Goal: Task Accomplishment & Management: Manage account settings

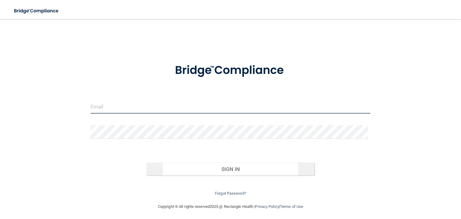
type input "[EMAIL_ADDRESS][DOMAIN_NAME]"
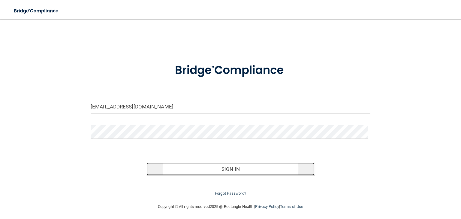
click at [216, 171] on button "Sign In" at bounding box center [230, 168] width 168 height 13
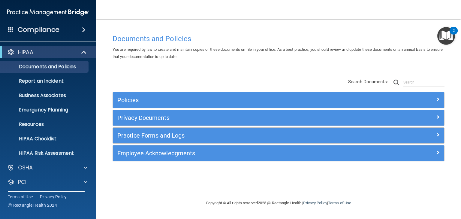
click at [84, 31] on span at bounding box center [84, 29] width 4 height 7
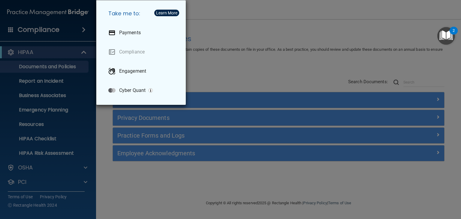
click at [220, 30] on div "Take me to: Payments Compliance Engagement Cyber Quant" at bounding box center [230, 109] width 461 height 219
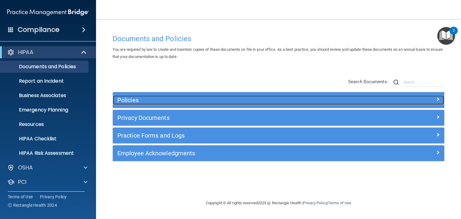
click at [130, 98] on h5 "Policies" at bounding box center [236, 100] width 239 height 7
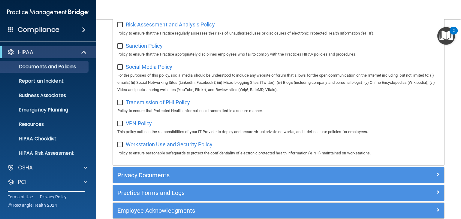
scroll to position [474, 0]
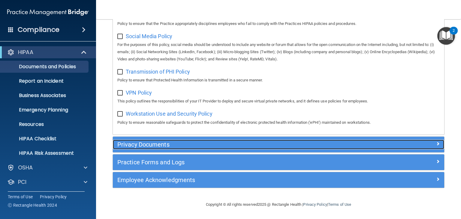
click at [144, 142] on h5 "Privacy Documents" at bounding box center [236, 144] width 239 height 7
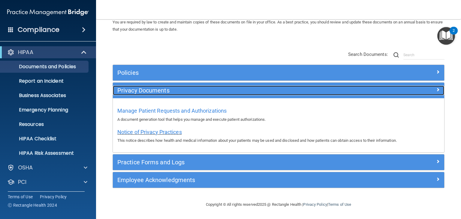
scroll to position [27, 0]
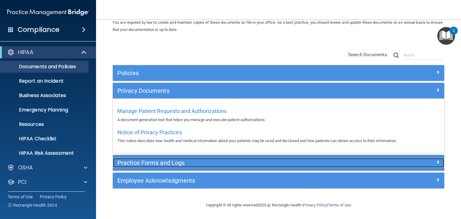
click at [150, 162] on h5 "Practice Forms and Logs" at bounding box center [236, 162] width 239 height 7
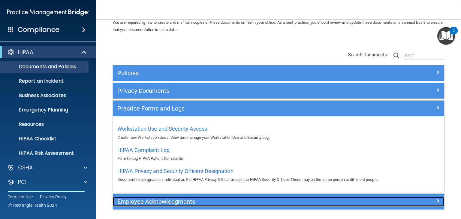
click at [153, 200] on h5 "Employee Acknowledgments" at bounding box center [236, 201] width 239 height 7
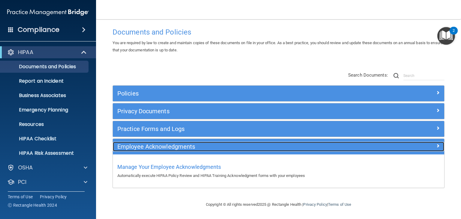
scroll to position [6, 0]
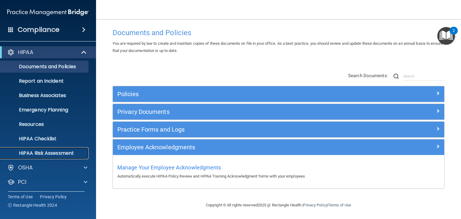
click at [51, 154] on p "HIPAA Risk Assessment" at bounding box center [45, 153] width 82 height 6
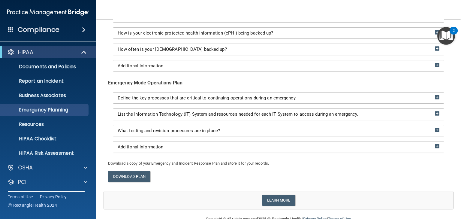
scroll to position [148, 0]
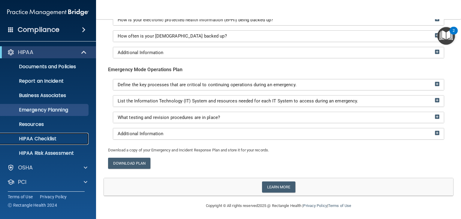
click at [39, 137] on p "HIPAA Checklist" at bounding box center [45, 139] width 82 height 6
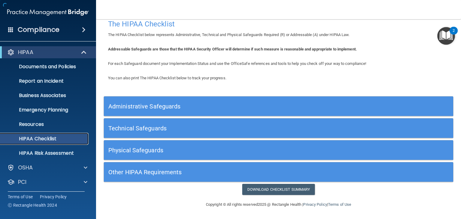
scroll to position [8, 0]
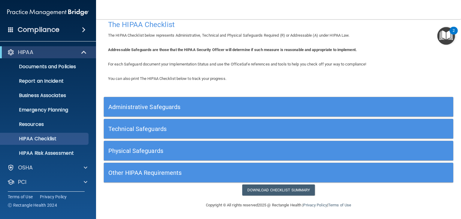
click at [149, 103] on h5 "Administrative Safeguards" at bounding box center [234, 106] width 253 height 7
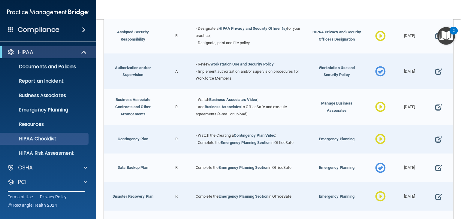
scroll to position [72, 0]
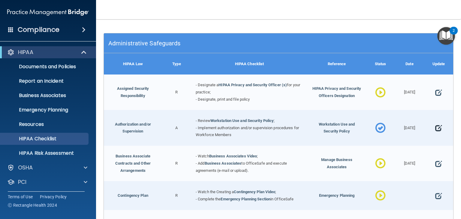
click at [435, 128] on span at bounding box center [438, 128] width 7 height 15
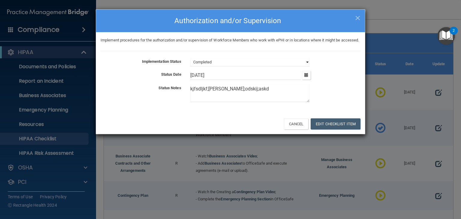
click at [232, 66] on select "Not Started In Progress Completed" at bounding box center [249, 62] width 119 height 8
select select "not_started"
click at [190, 65] on select "Not Started In Progress Completed" at bounding box center [249, 62] width 119 height 8
click at [228, 66] on select "Not Started In Progress Completed" at bounding box center [249, 62] width 119 height 8
click at [190, 65] on select "Not Started In Progress Completed" at bounding box center [249, 62] width 119 height 8
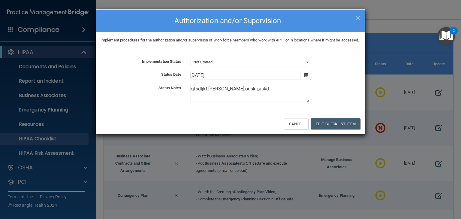
drag, startPoint x: 249, startPoint y: 94, endPoint x: 150, endPoint y: 98, distance: 98.7
click at [151, 97] on div "Status Notes kjfsdljkf;dlskjf;odskij;askd" at bounding box center [230, 94] width 269 height 20
type textarea "Done or pleae haldksfl;as"
click at [320, 129] on button "Edit Checklist Item" at bounding box center [335, 123] width 50 height 11
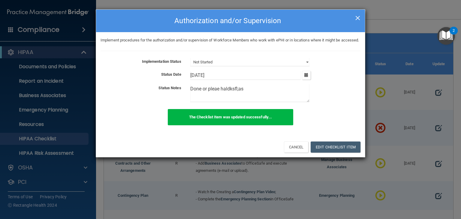
click at [357, 15] on span "×" at bounding box center [357, 17] width 5 height 12
select select "completed"
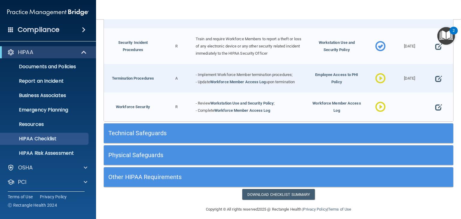
scroll to position [576, 0]
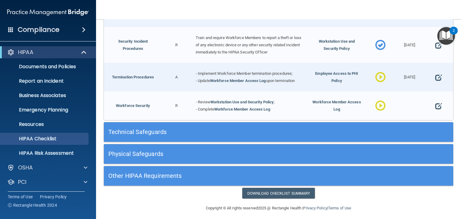
click at [145, 130] on h5 "Technical Safeguards" at bounding box center [234, 131] width 253 height 7
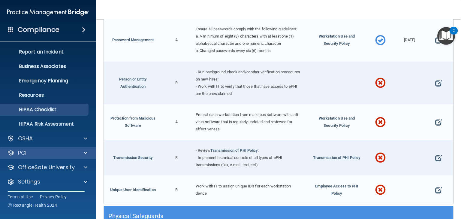
scroll to position [30, 0]
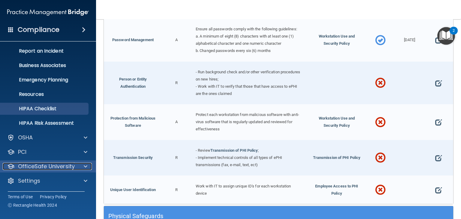
click at [52, 166] on p "OfficeSafe University" at bounding box center [46, 166] width 57 height 7
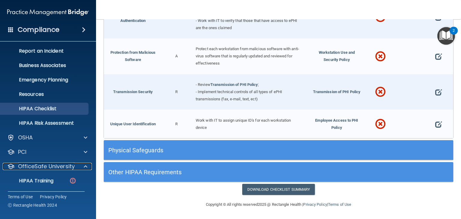
scroll to position [978, 0]
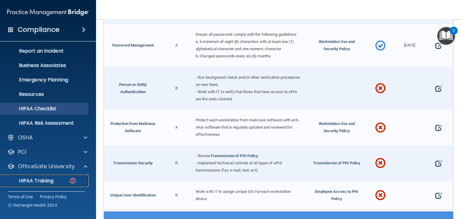
click at [43, 179] on p "HIPAA Training" at bounding box center [28, 181] width 49 height 6
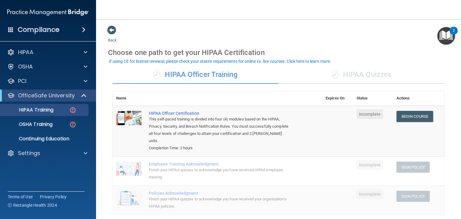
click at [353, 75] on div "✓ HIPAA Quizzes" at bounding box center [361, 75] width 166 height 18
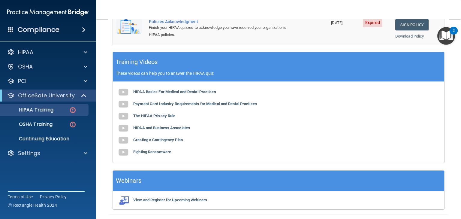
scroll to position [232, 0]
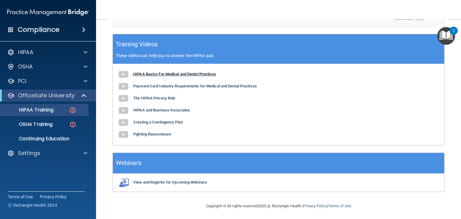
click at [179, 73] on b "HIPAA Basics For Medical and Dental Practices" at bounding box center [174, 74] width 83 height 4
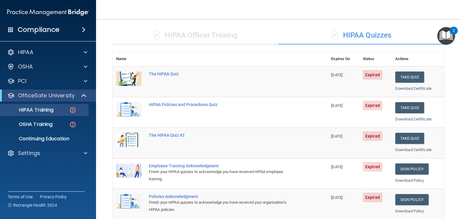
scroll to position [0, 0]
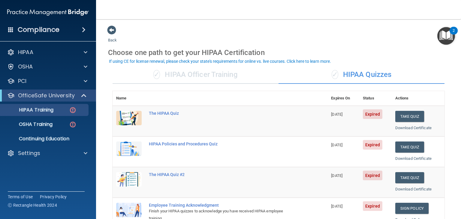
click at [214, 75] on div "✓ HIPAA Officer Training" at bounding box center [195, 75] width 166 height 18
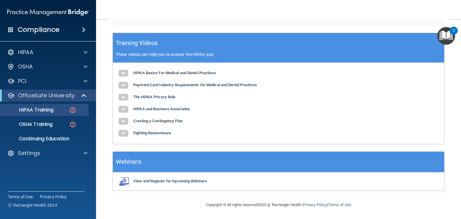
scroll to position [21, 0]
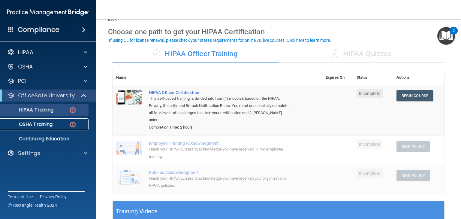
click at [42, 123] on p "OSHA Training" at bounding box center [28, 124] width 49 height 6
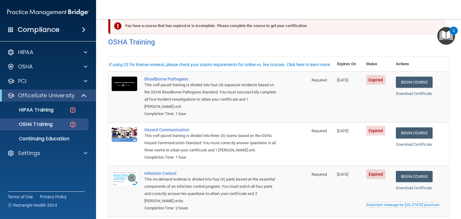
scroll to position [24, 0]
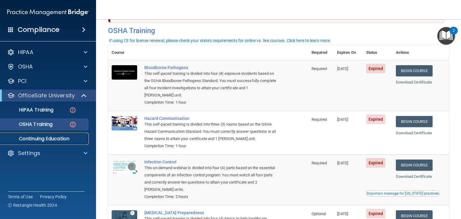
click at [49, 136] on p "Continuing Education" at bounding box center [45, 139] width 82 height 6
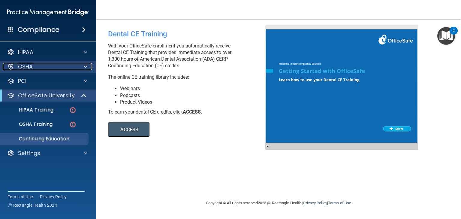
click at [28, 65] on p "OSHA" at bounding box center [25, 66] width 15 height 7
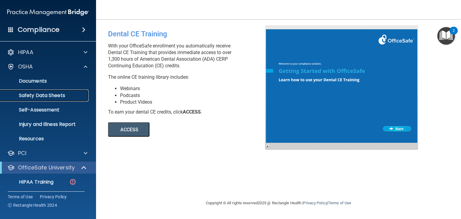
click at [40, 94] on p "Safety Data Sheets" at bounding box center [45, 95] width 82 height 6
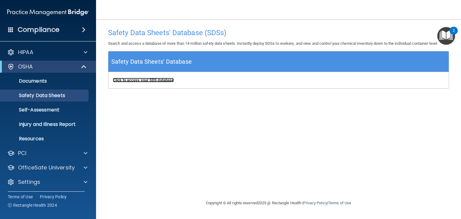
click at [132, 80] on b "Click to access your SDS database" at bounding box center [143, 80] width 61 height 4
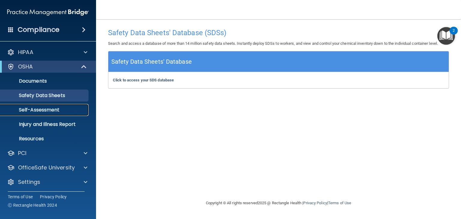
click at [40, 107] on p "Self-Assessment" at bounding box center [45, 110] width 82 height 6
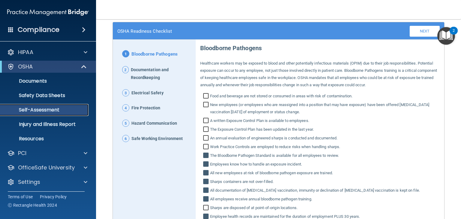
scroll to position [72, 0]
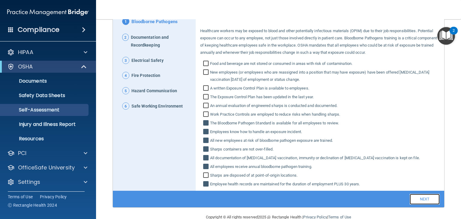
click at [418, 202] on link "Next" at bounding box center [424, 198] width 30 height 11
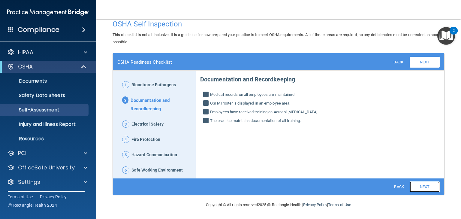
click at [422, 184] on link "Next" at bounding box center [424, 186] width 30 height 11
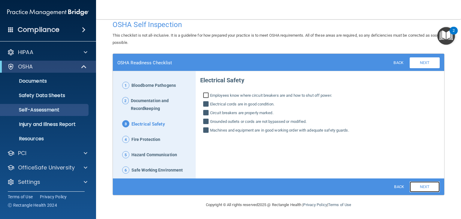
click at [422, 184] on link "Next" at bounding box center [424, 186] width 30 height 11
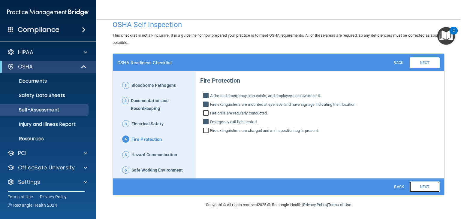
click at [422, 187] on link "Next" at bounding box center [424, 186] width 30 height 11
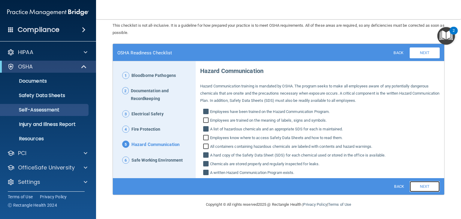
click at [421, 186] on link "Next" at bounding box center [424, 186] width 30 height 11
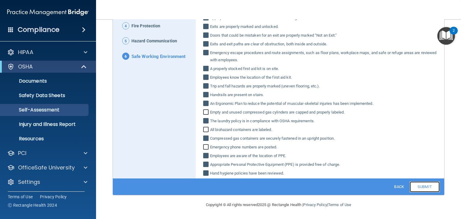
click at [421, 186] on link "Submit" at bounding box center [424, 186] width 30 height 11
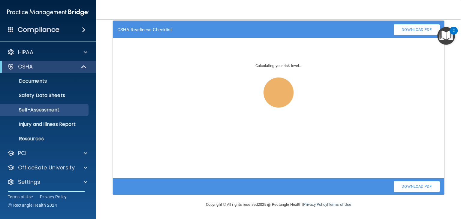
scroll to position [41, 0]
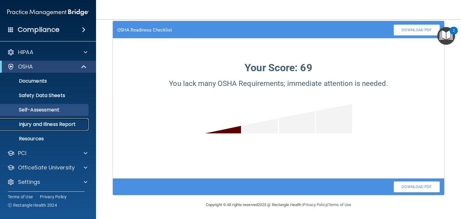
click at [44, 121] on p "Injury and Illness Report" at bounding box center [45, 124] width 82 height 6
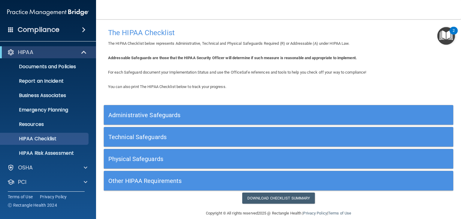
click at [130, 116] on h5 "Administrative Safeguards" at bounding box center [234, 115] width 253 height 7
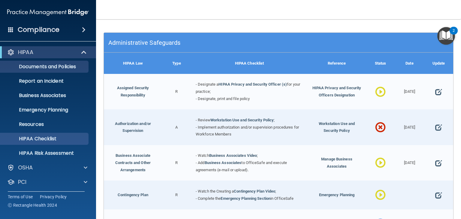
scroll to position [72, 0]
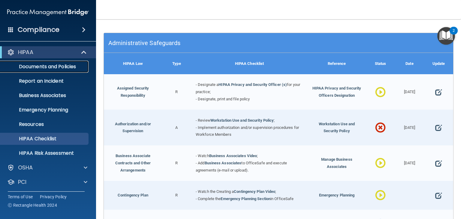
click at [29, 68] on p "Documents and Policies" at bounding box center [45, 67] width 82 height 6
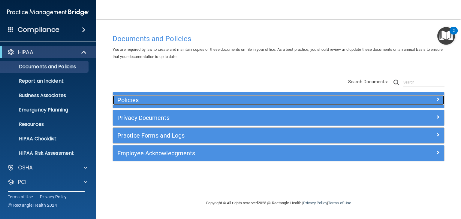
click at [131, 101] on h5 "Policies" at bounding box center [236, 100] width 239 height 7
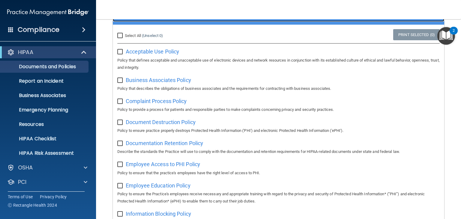
scroll to position [48, 0]
